Goal: Use online tool/utility

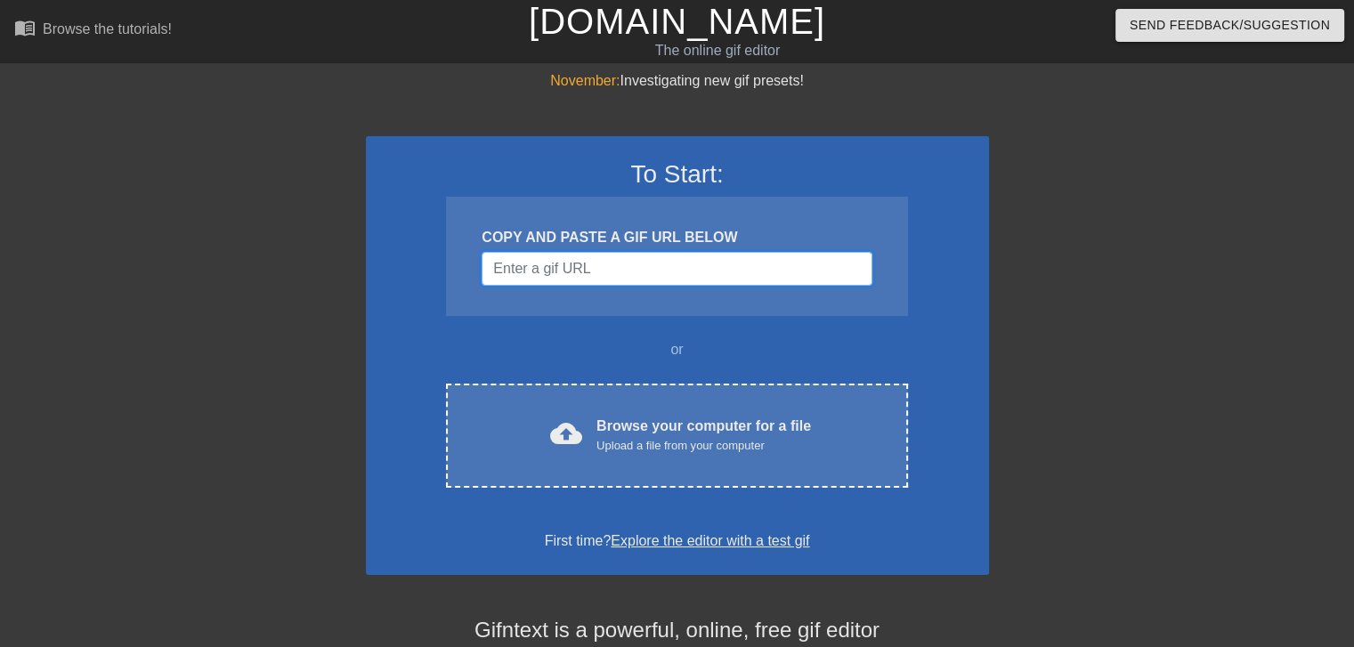
click at [591, 260] on input "Username" at bounding box center [677, 269] width 390 height 34
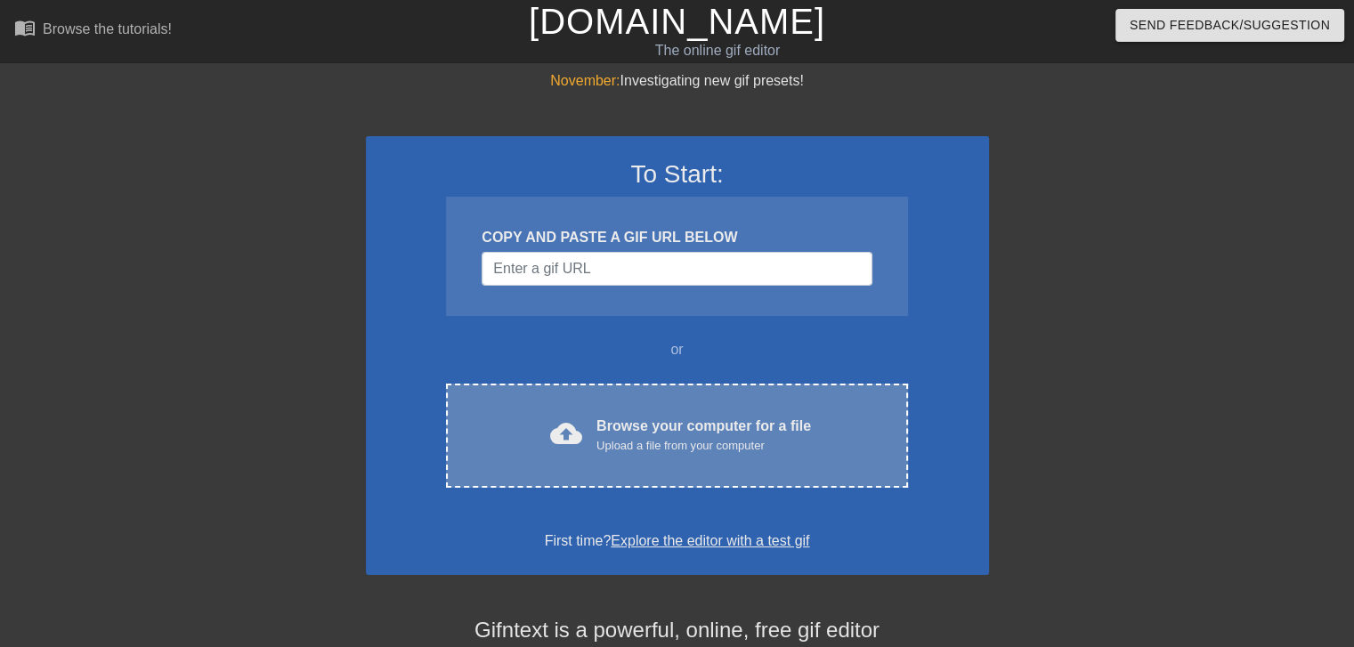
click at [620, 433] on div "Browse your computer for a file Upload a file from your computer" at bounding box center [704, 435] width 215 height 39
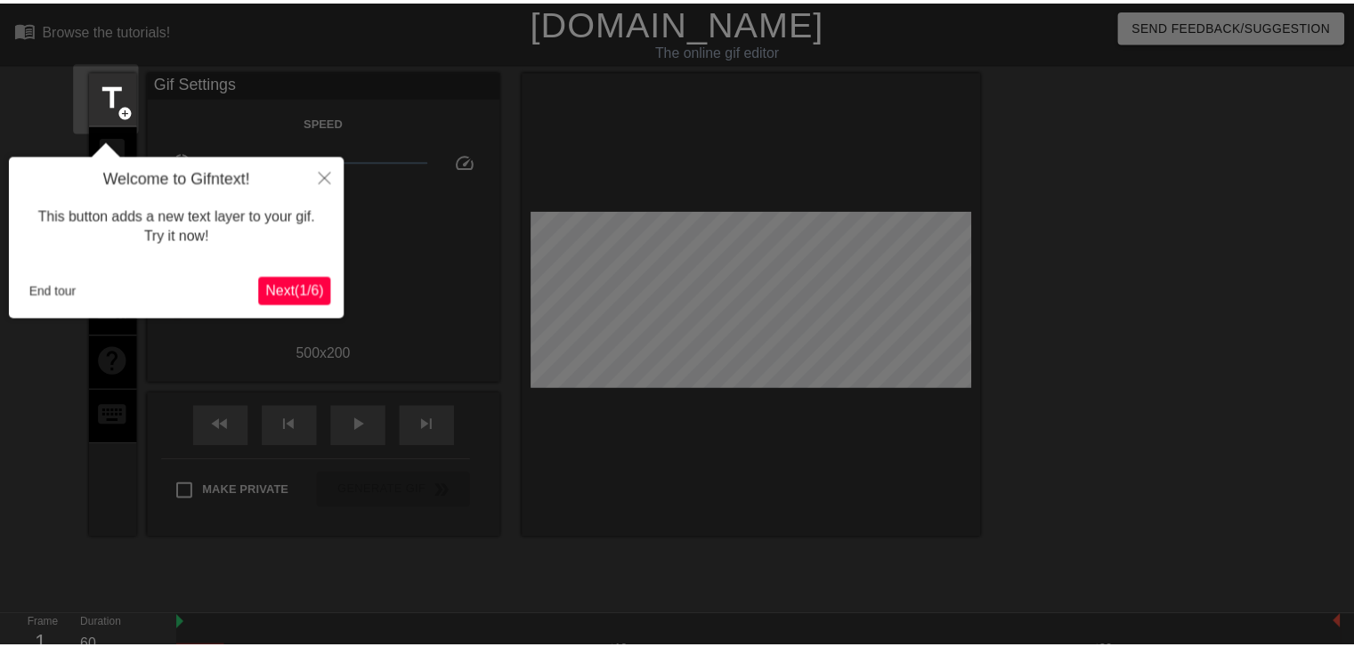
scroll to position [43, 0]
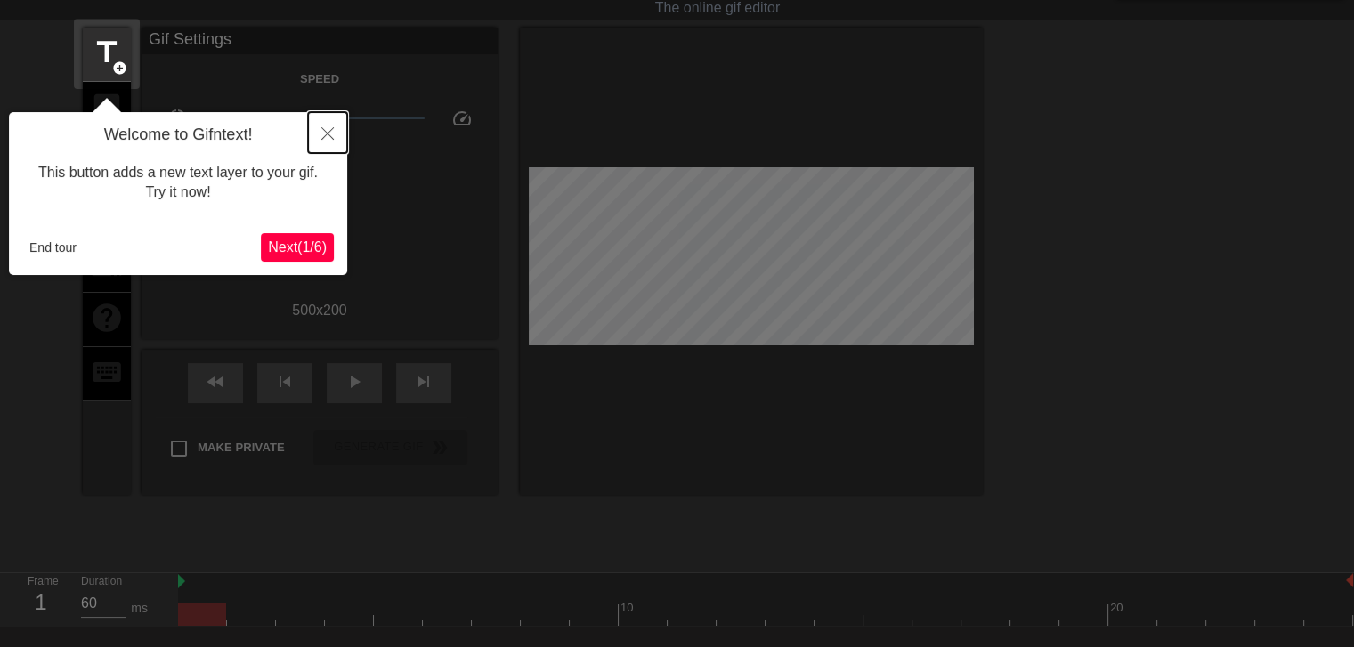
click at [327, 128] on icon "Close" at bounding box center [327, 133] width 12 height 12
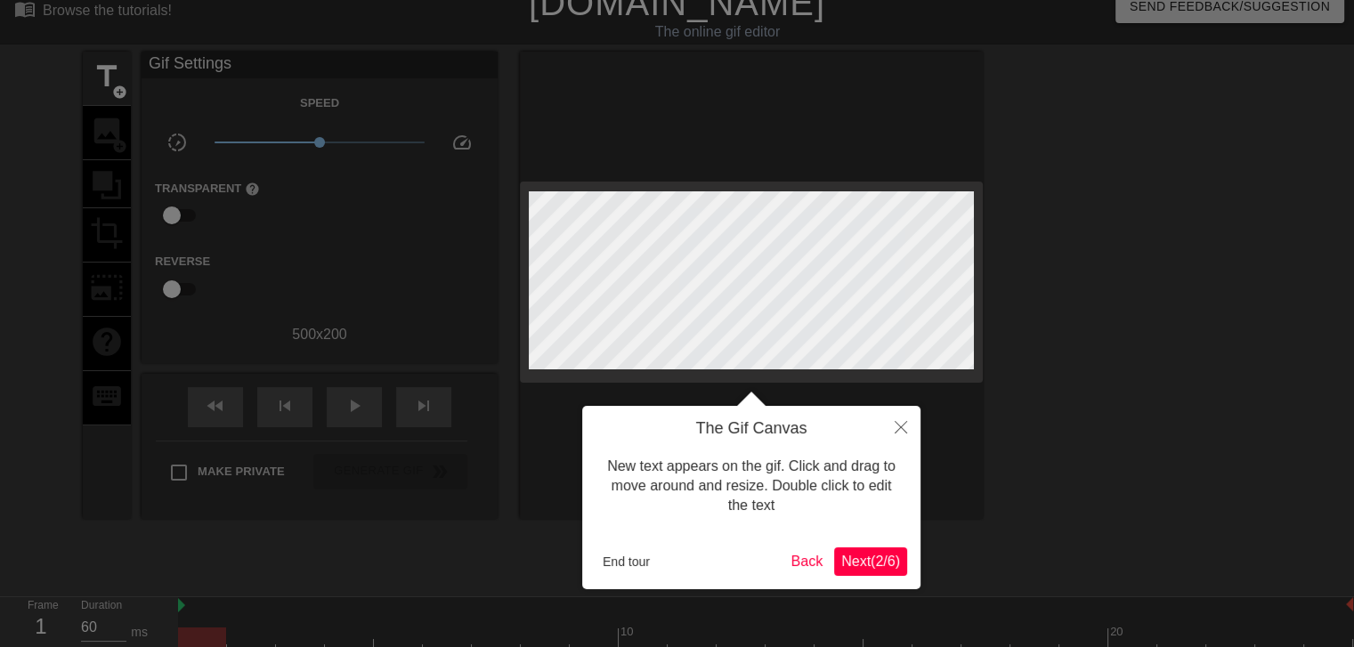
scroll to position [0, 0]
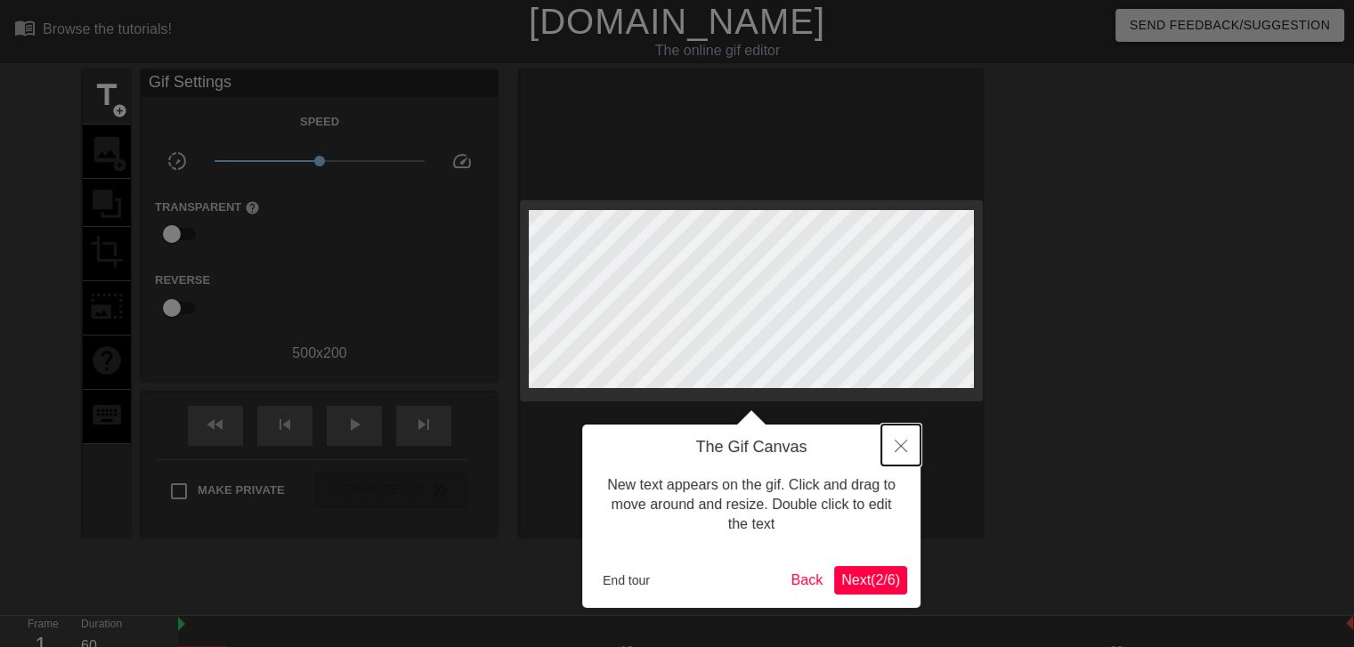
click at [902, 455] on button "Close" at bounding box center [901, 445] width 39 height 41
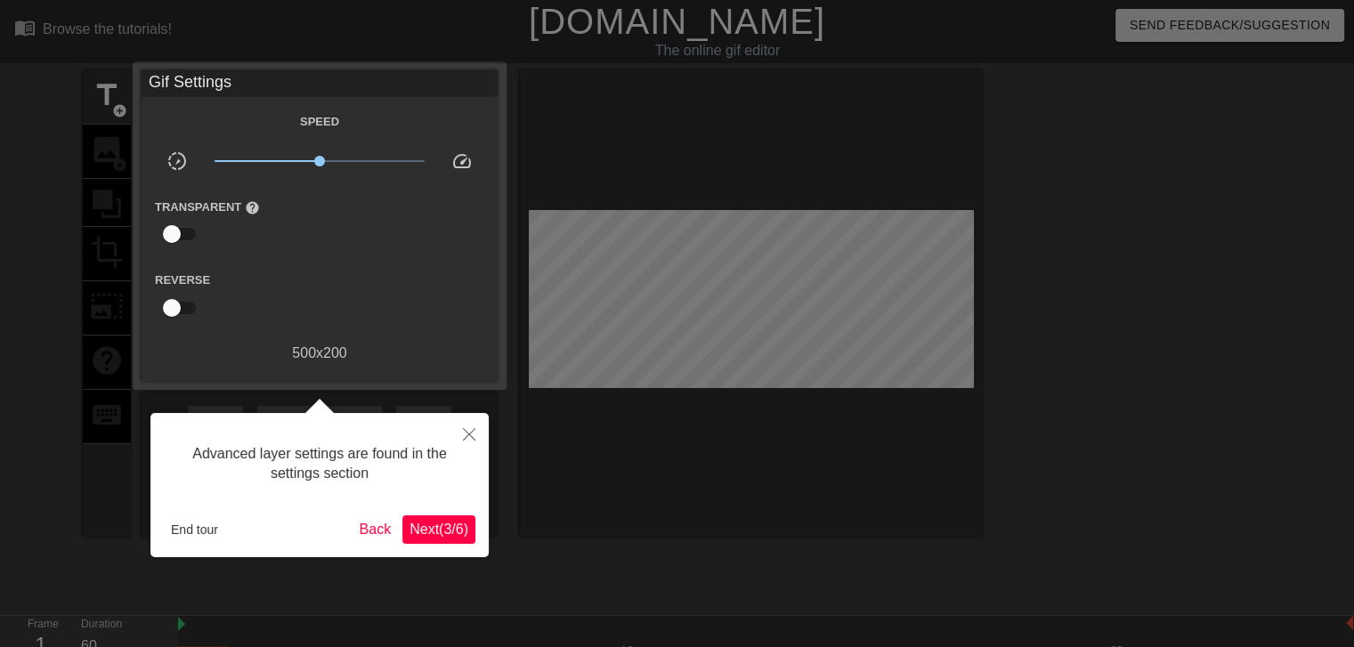
scroll to position [43, 0]
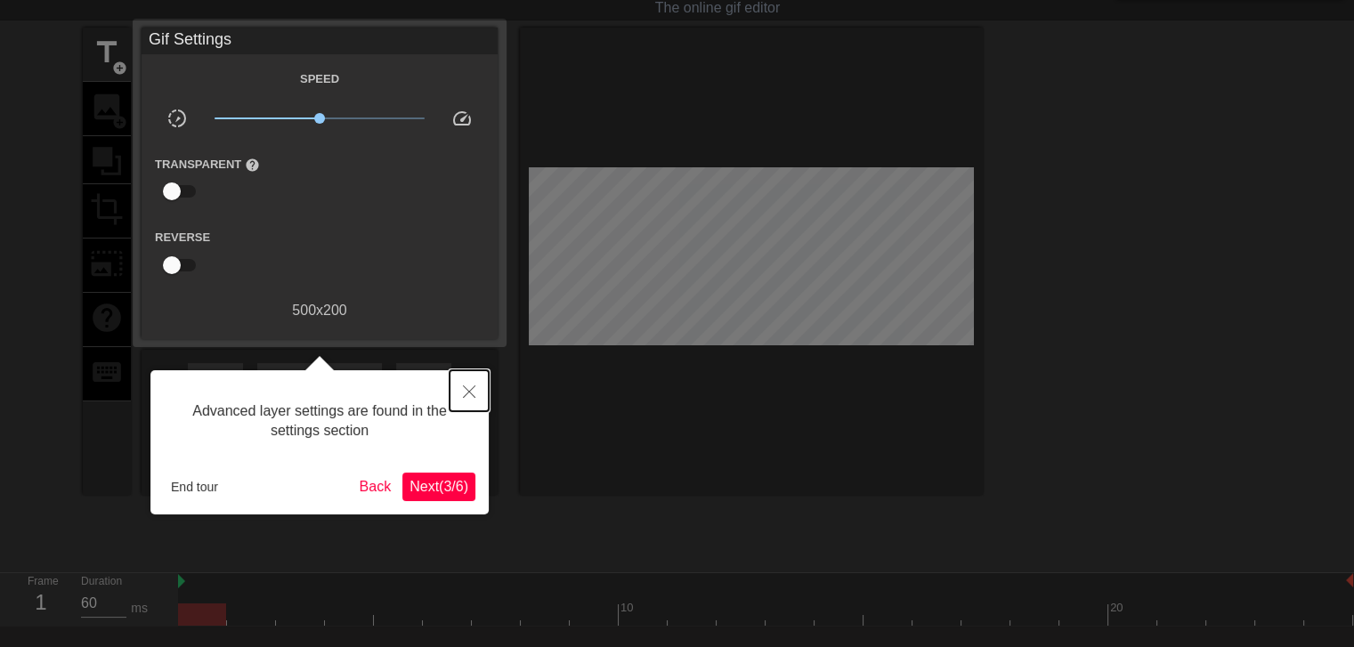
click at [474, 386] on icon "Close" at bounding box center [469, 392] width 12 height 12
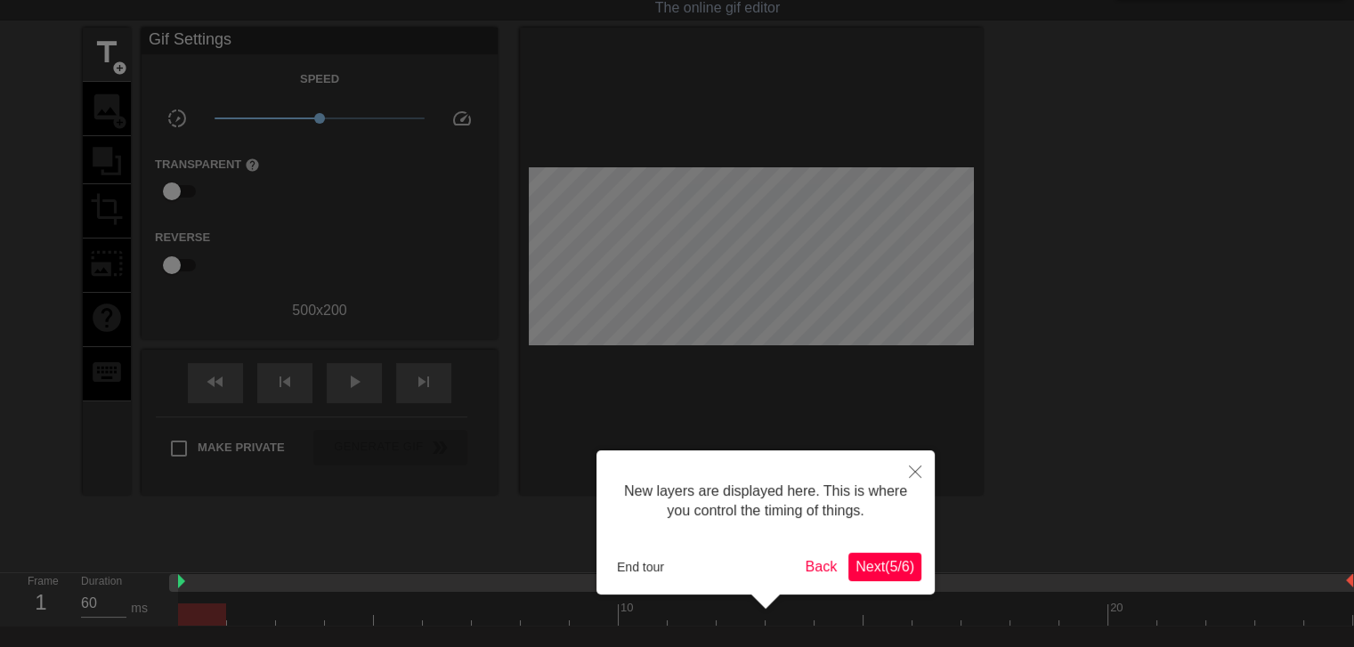
scroll to position [14, 0]
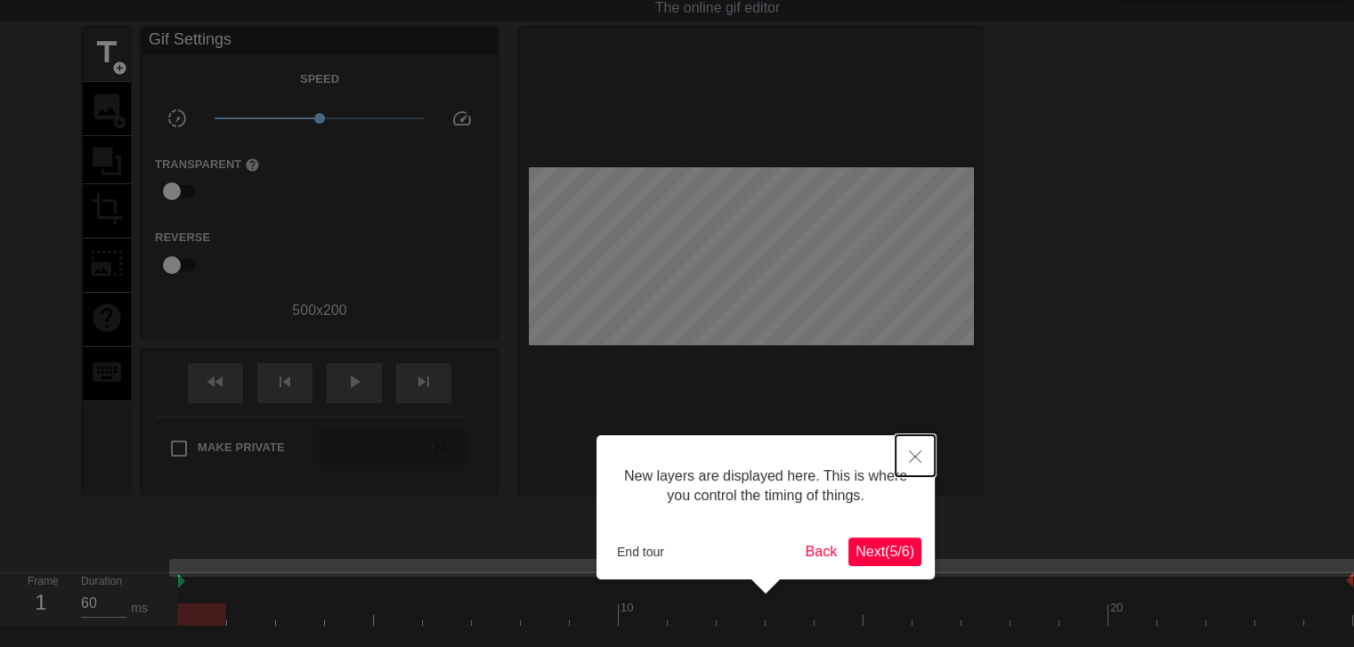
click at [923, 456] on button "Close" at bounding box center [915, 455] width 39 height 41
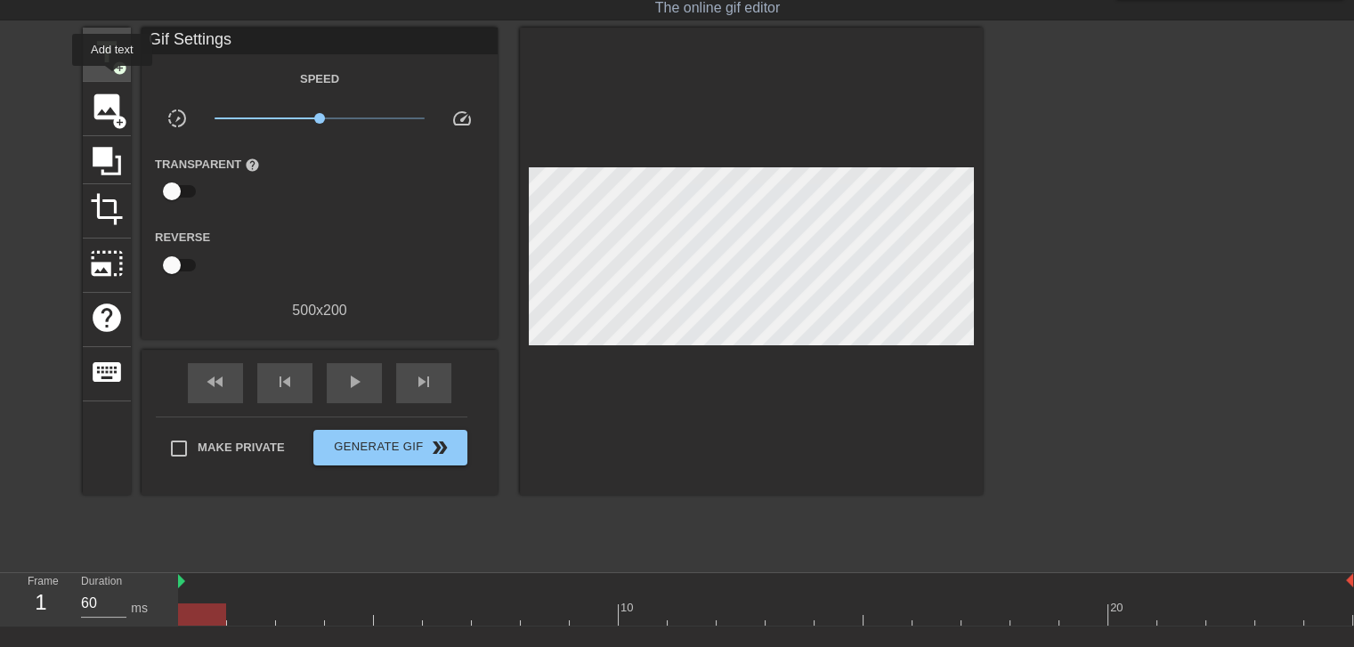
click at [107, 62] on span "title" at bounding box center [107, 53] width 34 height 34
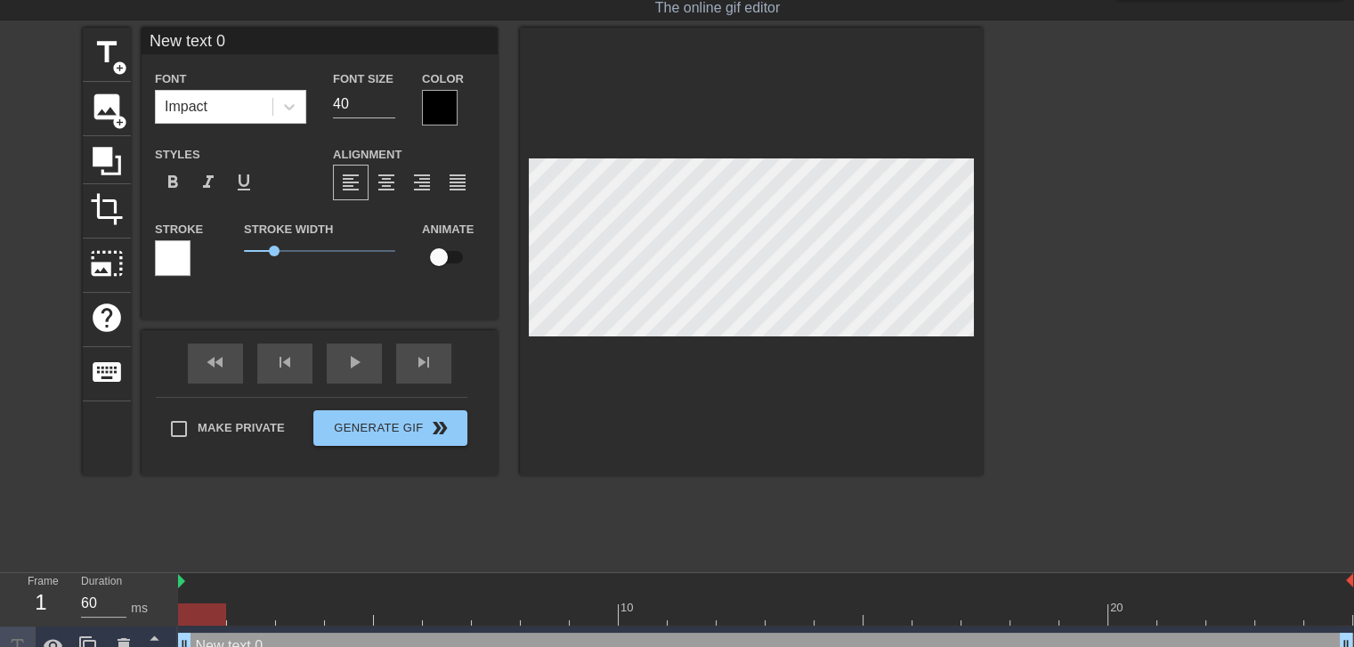
scroll to position [0, 0]
click at [299, 110] on div at bounding box center [289, 107] width 32 height 32
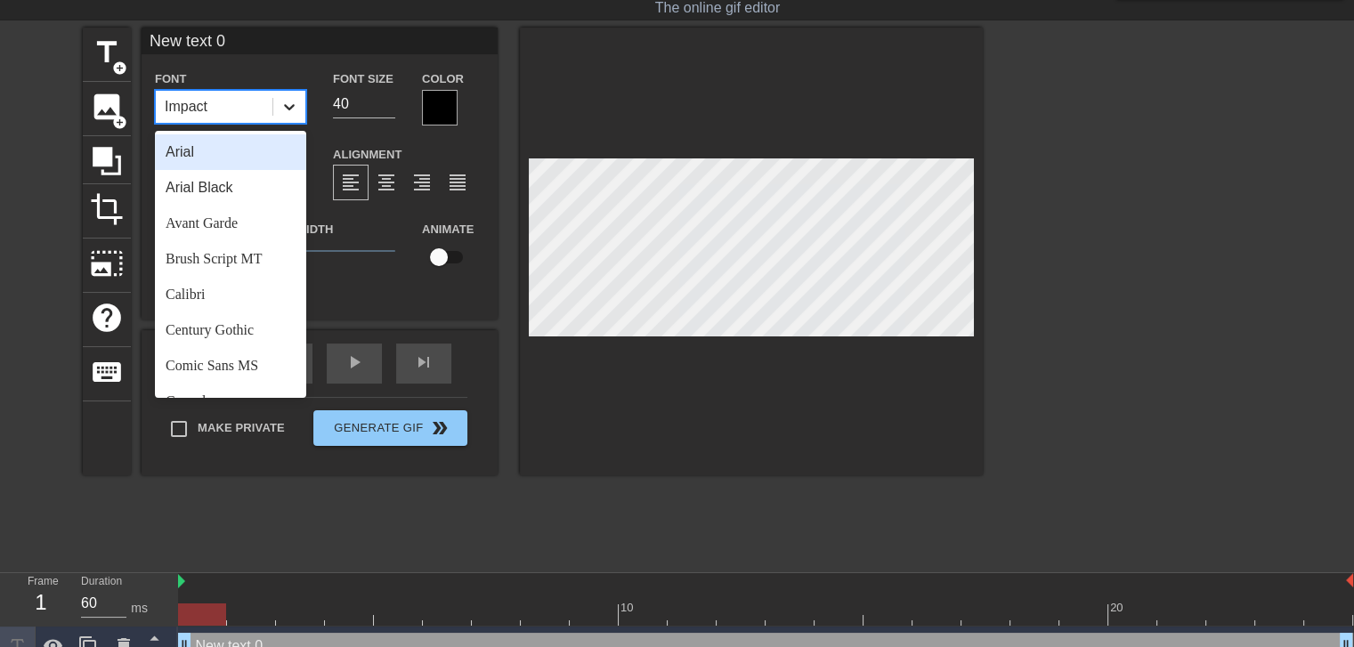
click at [278, 94] on div at bounding box center [289, 107] width 32 height 32
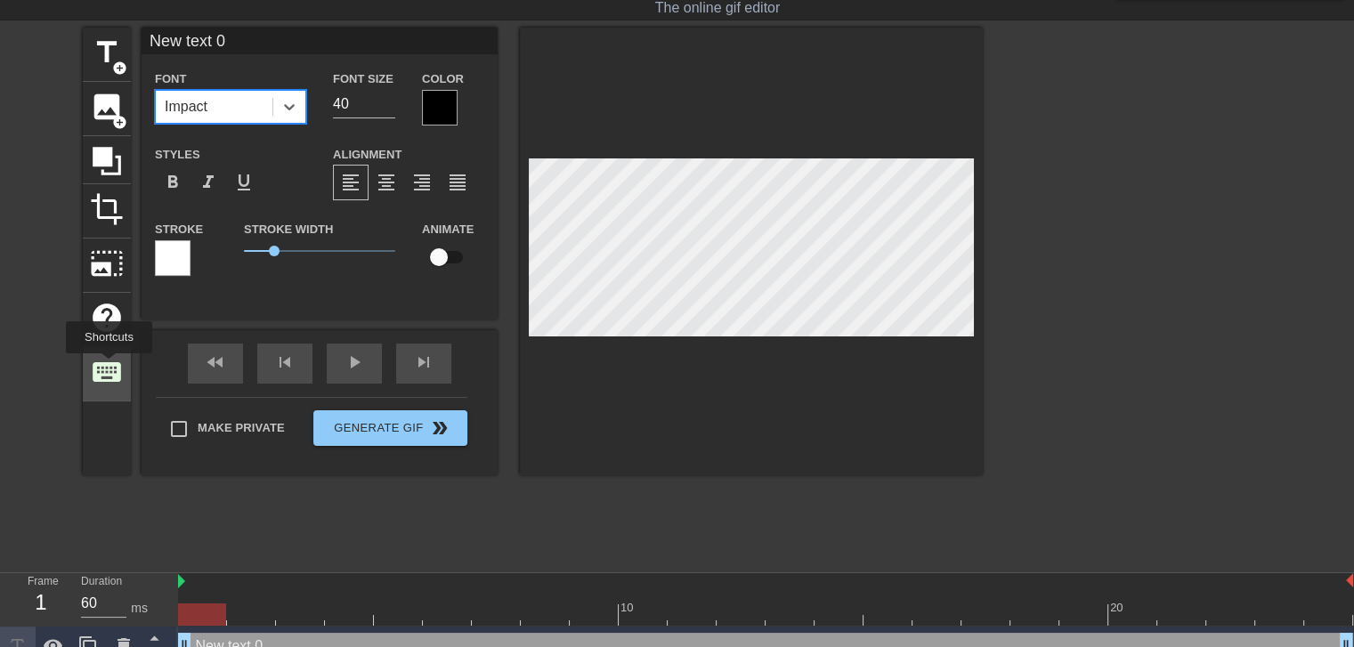
click at [109, 366] on span "keyboard" at bounding box center [107, 372] width 34 height 34
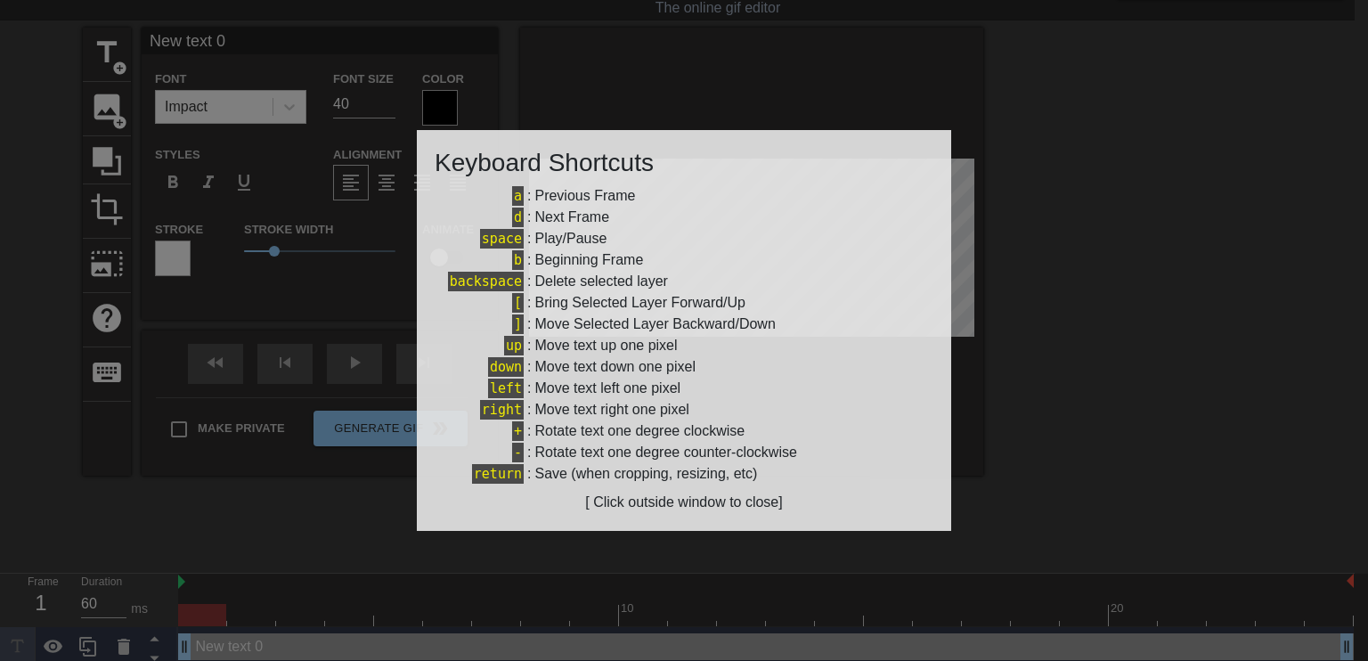
click at [6, 341] on div at bounding box center [684, 330] width 1368 height 661
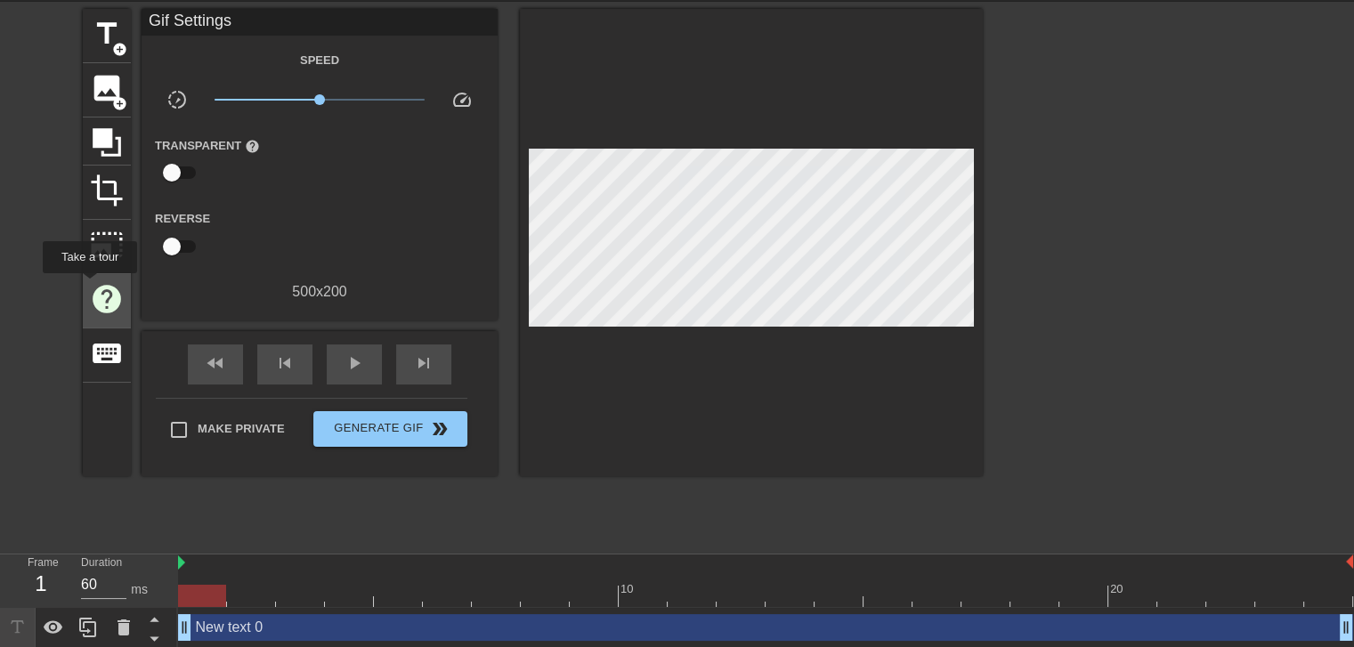
scroll to position [65, 0]
